Goal: Transaction & Acquisition: Obtain resource

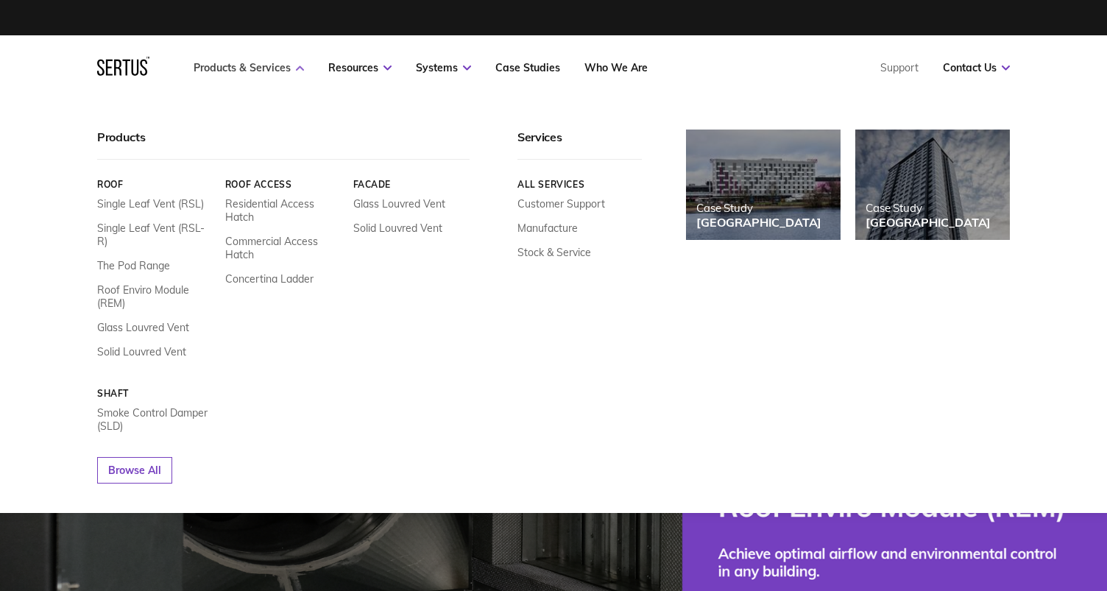
click at [268, 62] on link "Products & Services" at bounding box center [249, 67] width 110 height 13
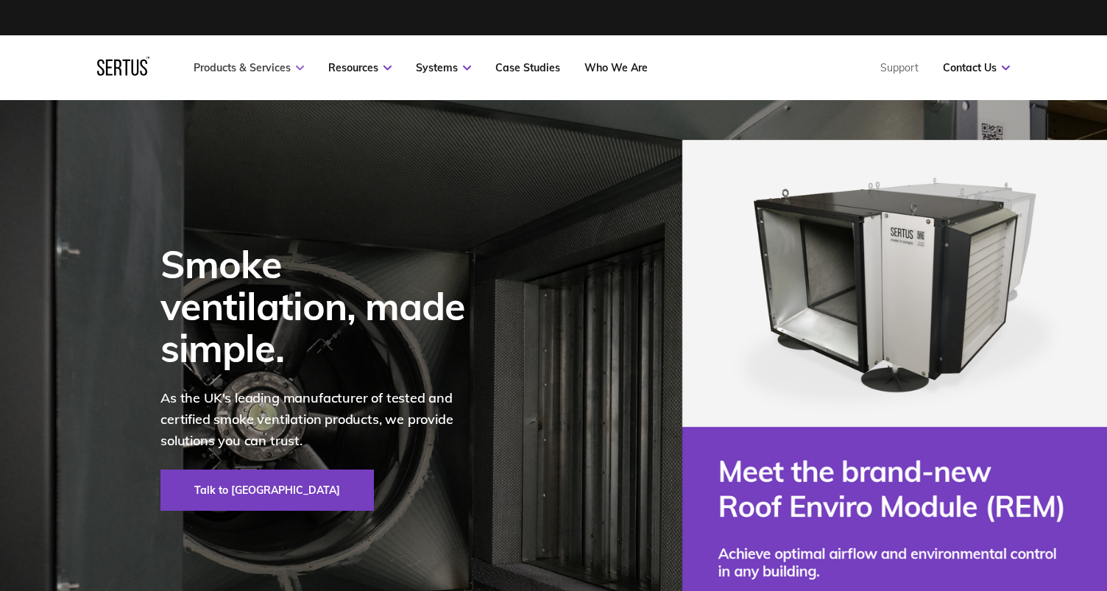
click at [280, 68] on link "Products & Services" at bounding box center [249, 67] width 110 height 13
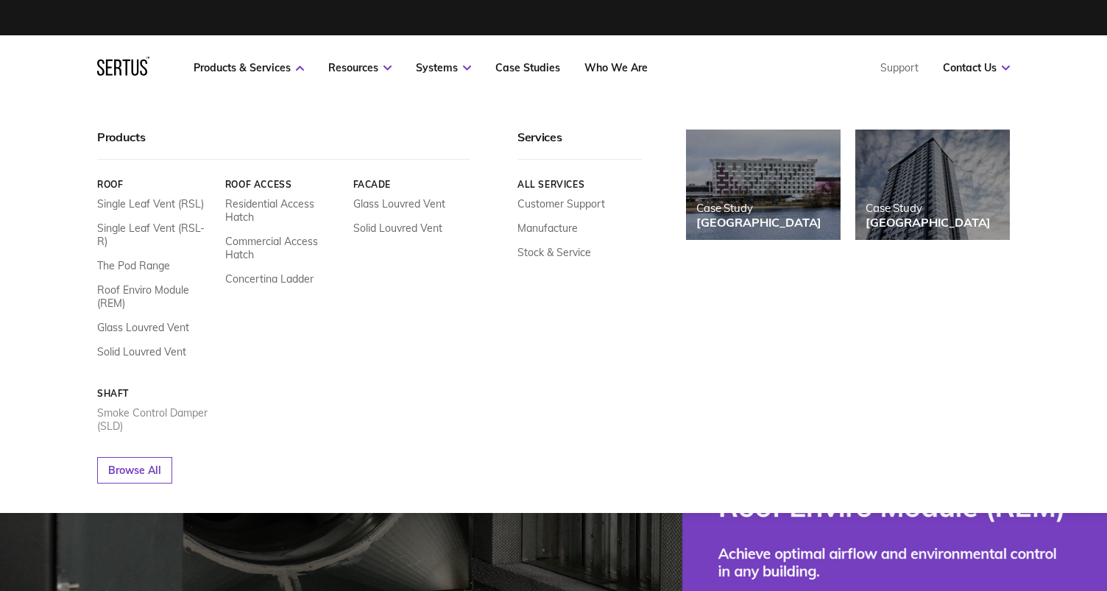
click at [142, 406] on link "Smoke Control Damper (SLD)" at bounding box center [155, 419] width 117 height 27
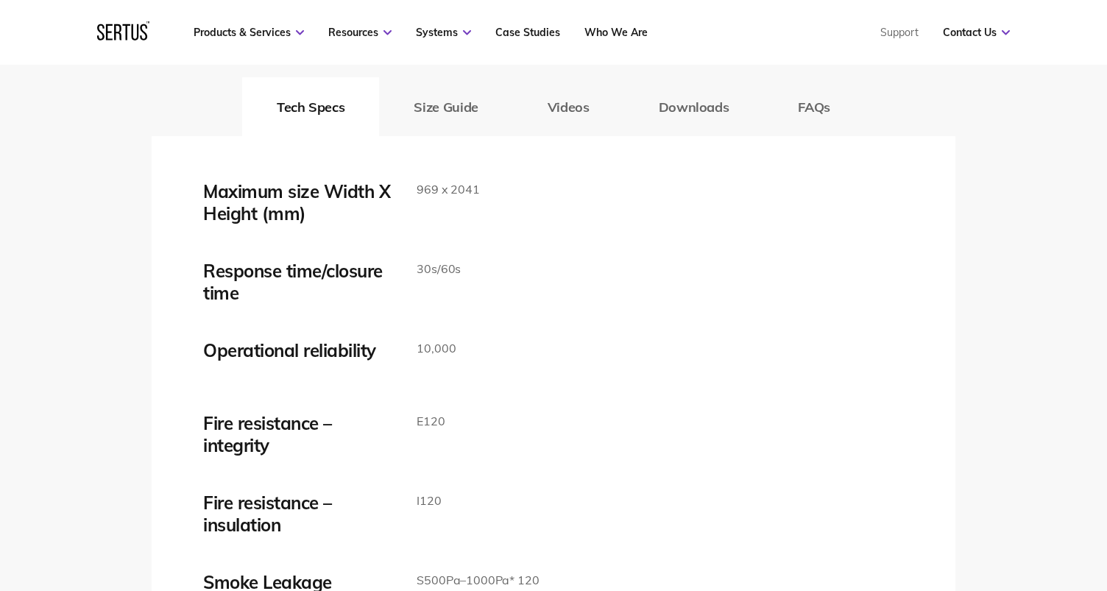
scroll to position [2283, 0]
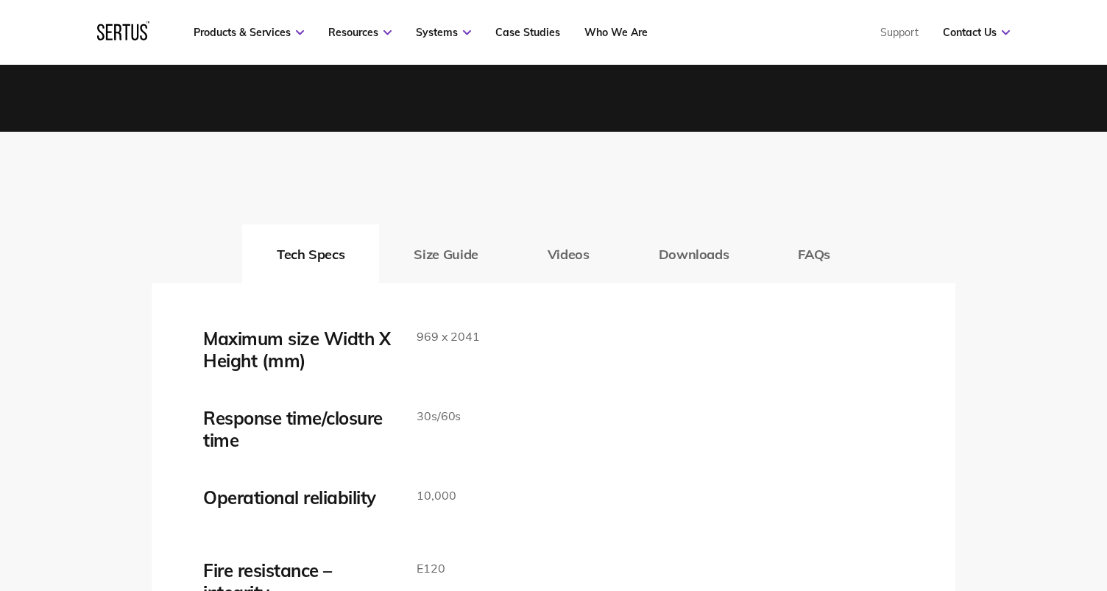
click at [681, 251] on button "Downloads" at bounding box center [694, 254] width 140 height 59
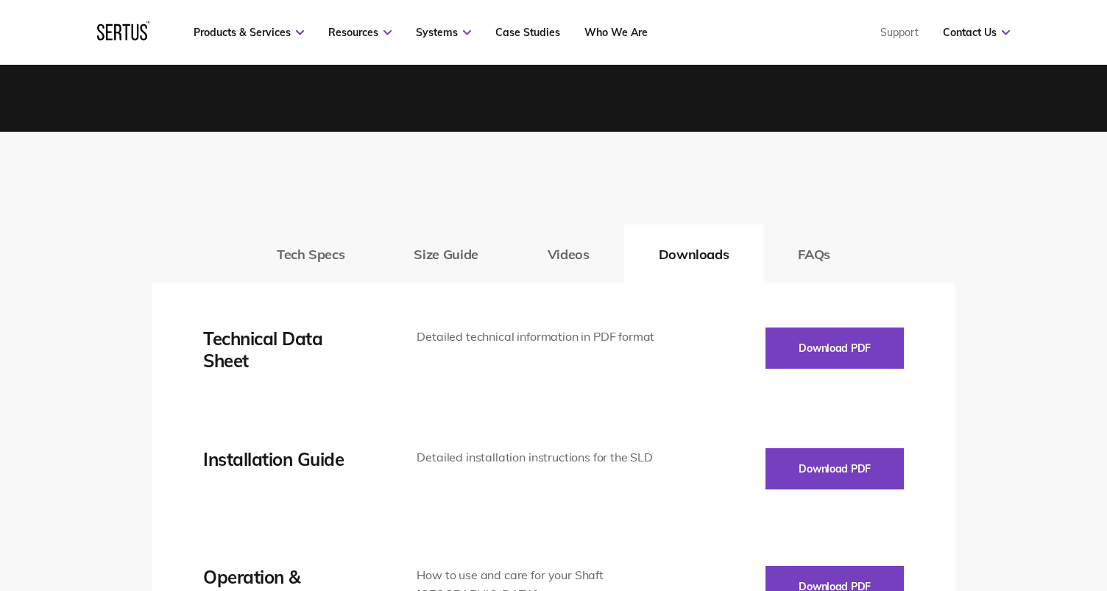
scroll to position [2430, 0]
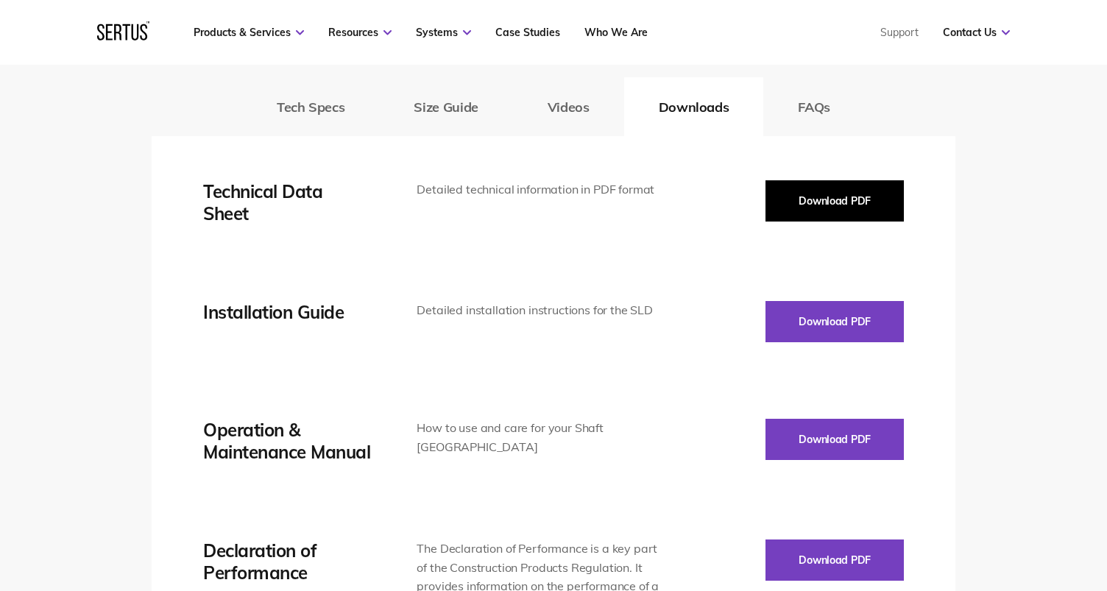
click at [808, 213] on button "Download PDF" at bounding box center [835, 200] width 138 height 41
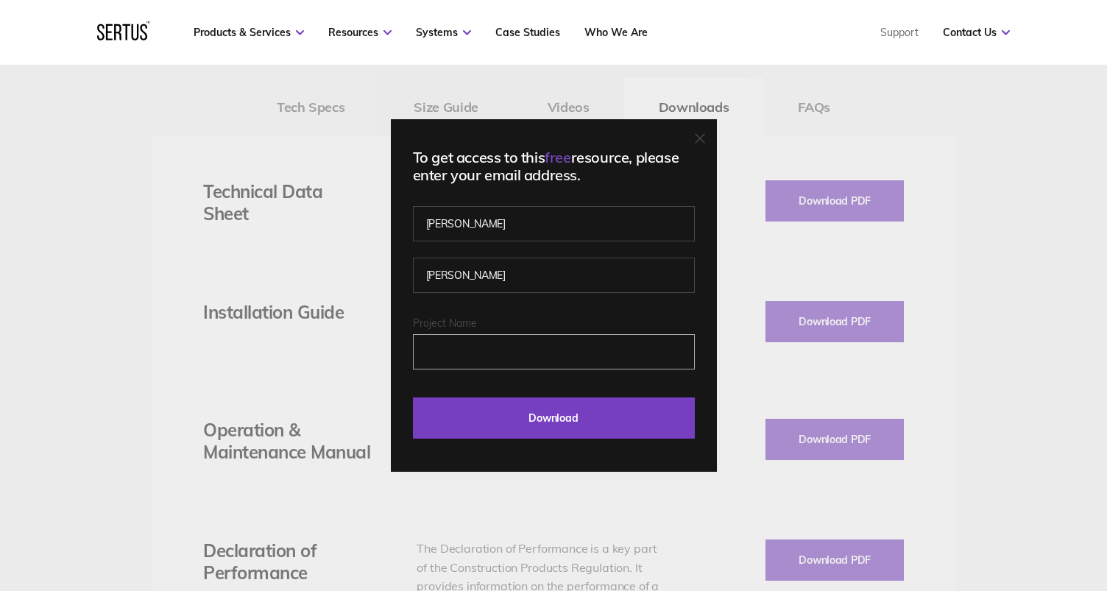
click at [474, 342] on input "Project Name" at bounding box center [554, 351] width 282 height 35
type input "[PERSON_NAME][EMAIL_ADDRESS][DOMAIN_NAME]"
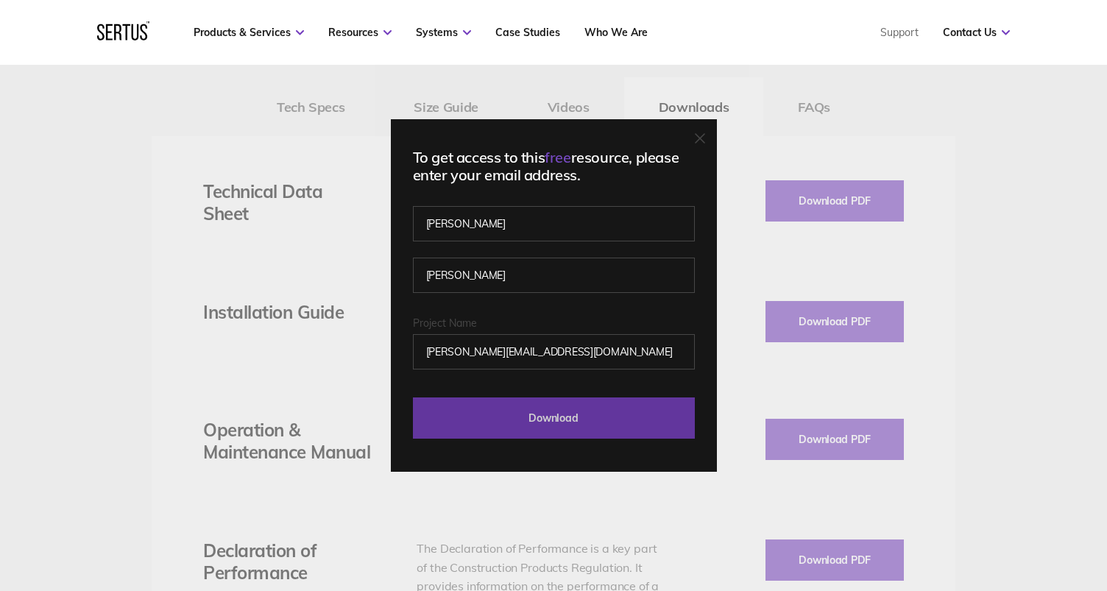
click at [526, 440] on div "To get access to this free resource, please enter your email address. [PERSON_N…" at bounding box center [554, 295] width 326 height 353
click at [529, 429] on input "Download" at bounding box center [554, 418] width 282 height 41
